Goal: Information Seeking & Learning: Learn about a topic

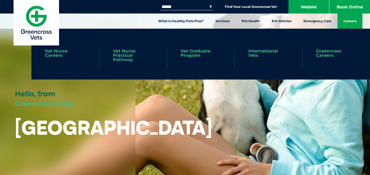
click at [345, 23] on link "Careers" at bounding box center [349, 21] width 25 height 15
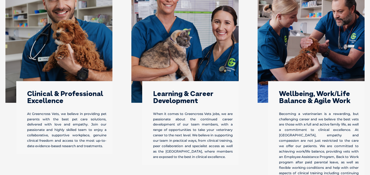
scroll to position [282, 0]
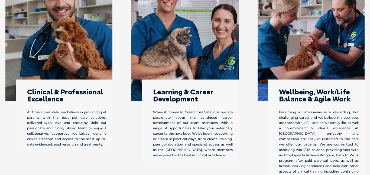
click at [216, 89] on h3 "Learning & Career Development" at bounding box center [193, 96] width 80 height 14
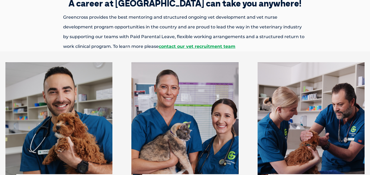
scroll to position [0, 0]
